Goal: Navigation & Orientation: Find specific page/section

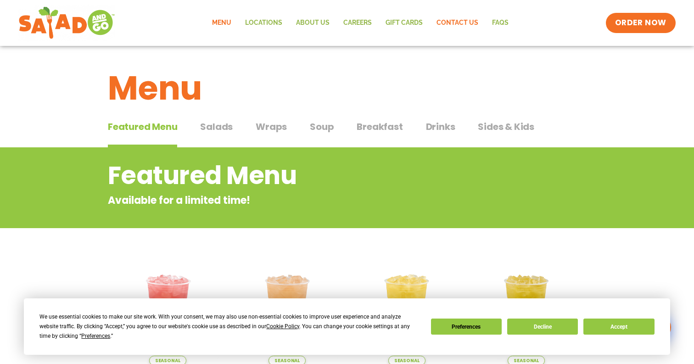
click at [470, 21] on link "Contact Us" at bounding box center [458, 22] width 56 height 21
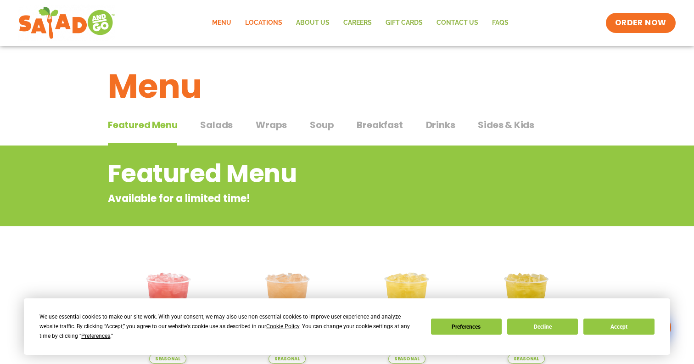
click at [269, 25] on link "Locations" at bounding box center [263, 22] width 51 height 21
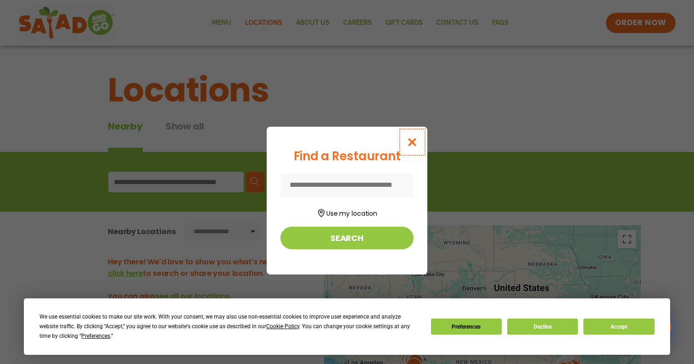
click at [409, 135] on button "Close modal" at bounding box center [412, 142] width 30 height 31
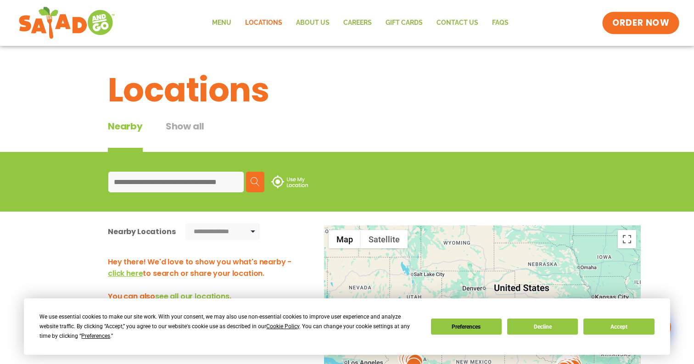
click at [639, 20] on span "ORDER NOW" at bounding box center [640, 23] width 57 height 12
